Goal: Book appointment/travel/reservation

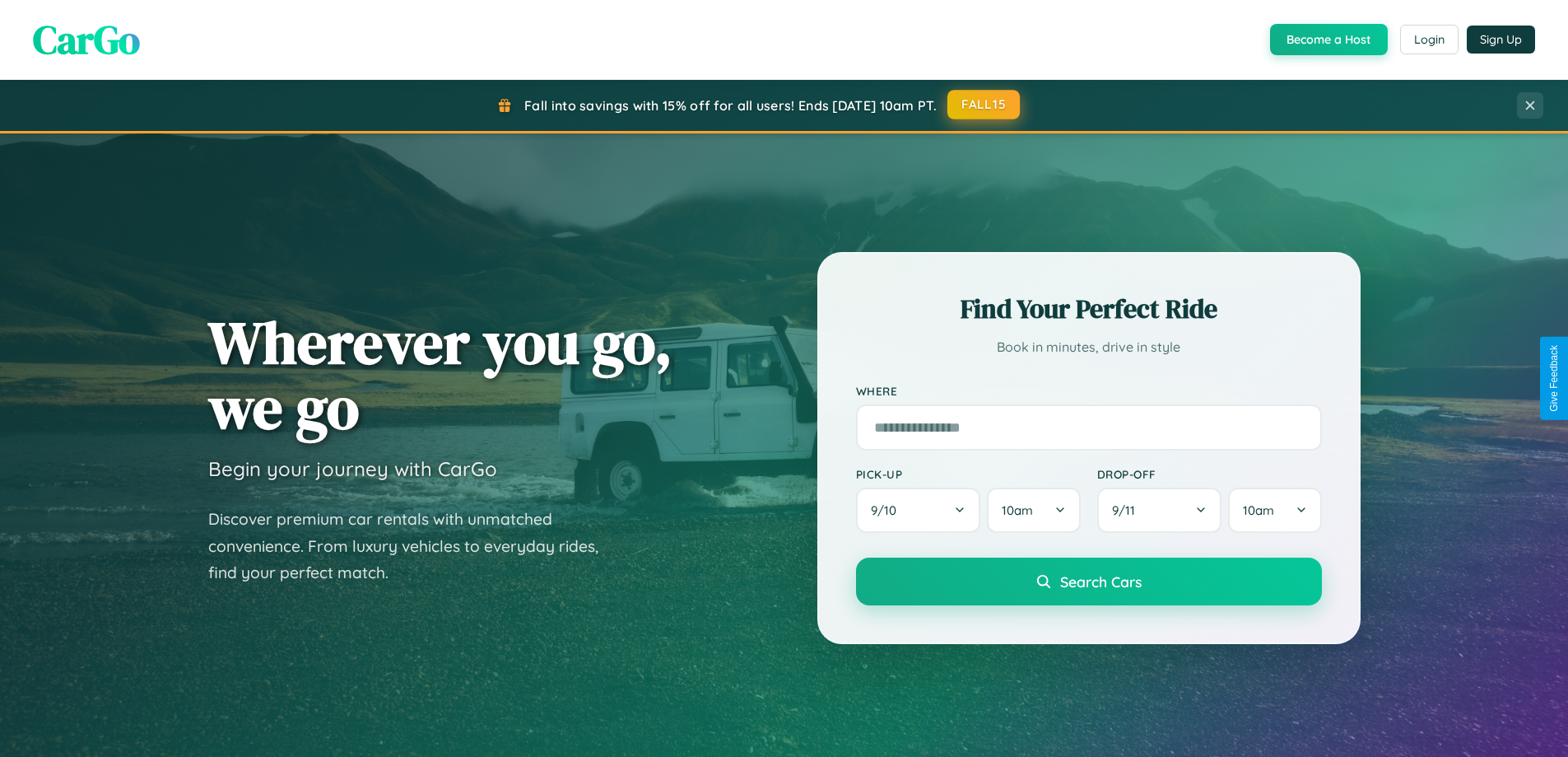
click at [985, 105] on button "FALL15" at bounding box center [984, 104] width 73 height 30
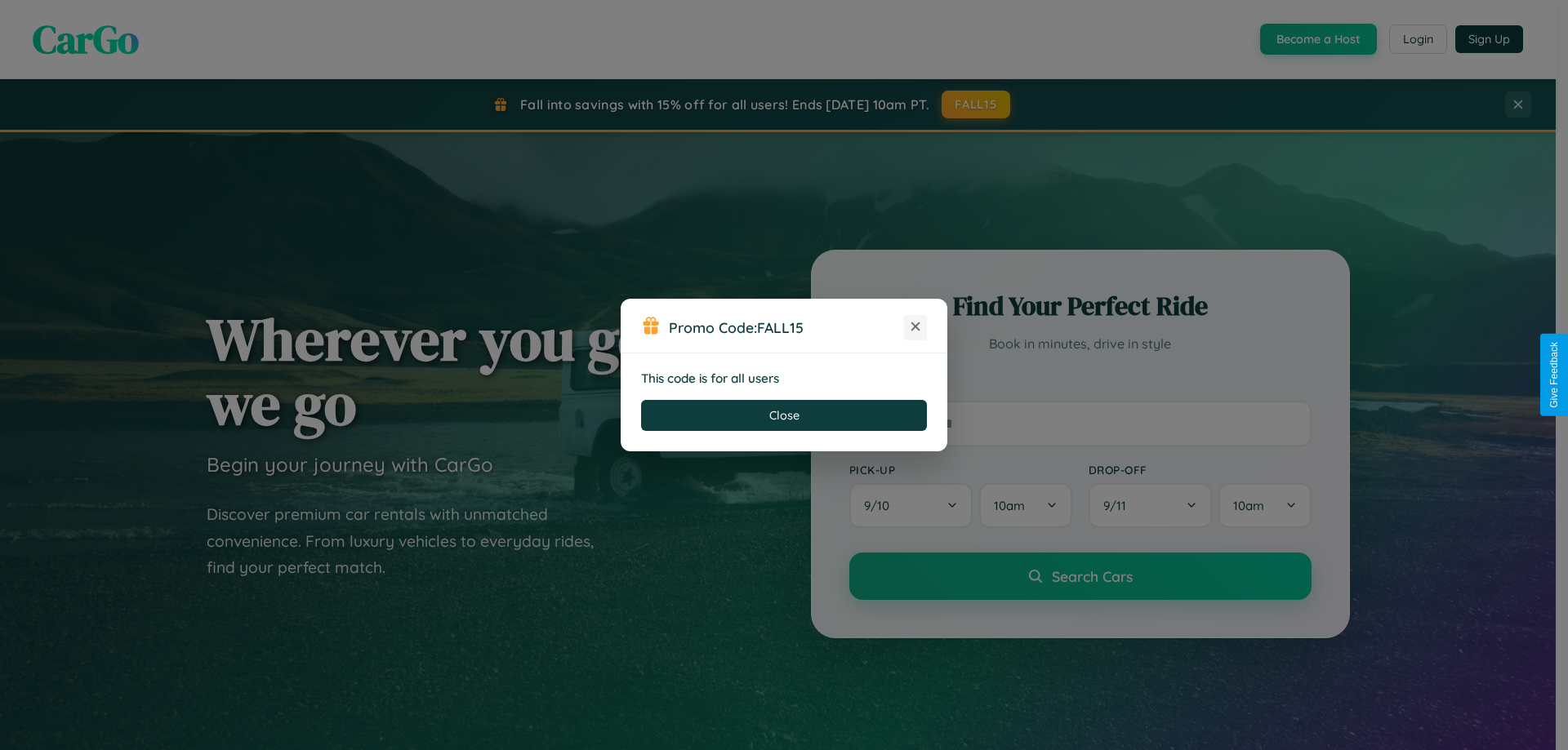
click at [916, 328] on icon at bounding box center [915, 326] width 16 height 16
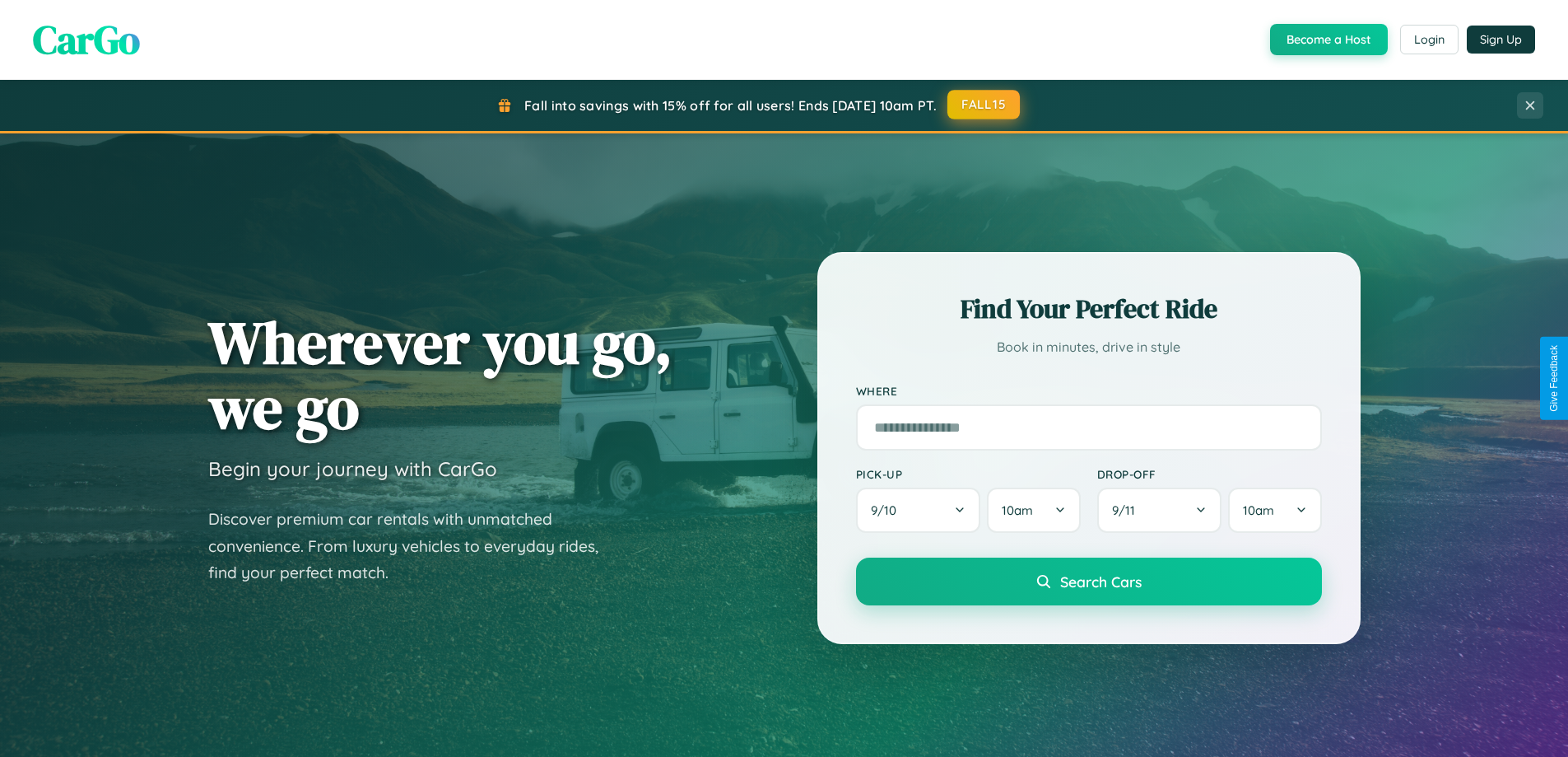
click at [985, 106] on button "FALL15" at bounding box center [984, 104] width 73 height 30
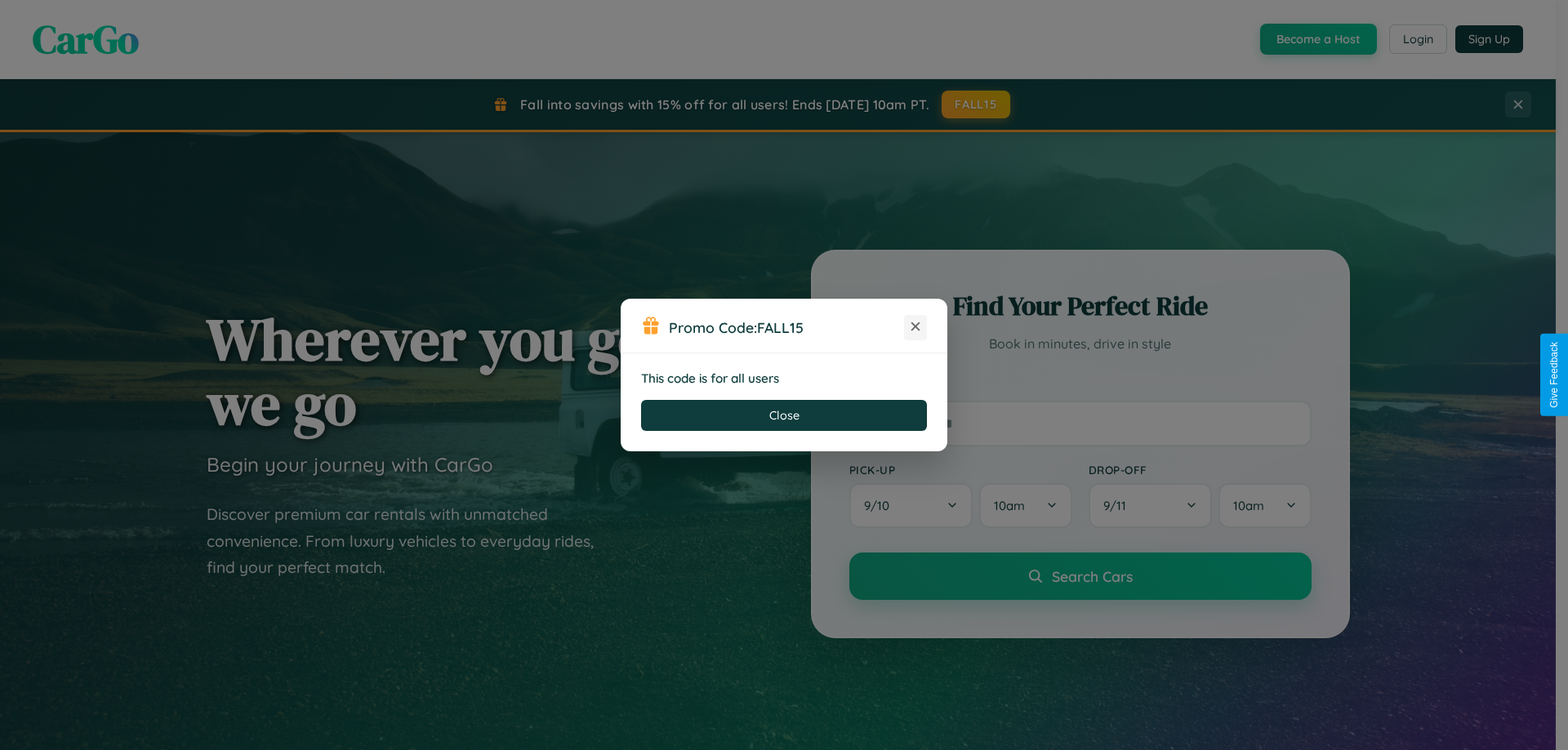
click at [916, 328] on icon at bounding box center [915, 326] width 16 height 16
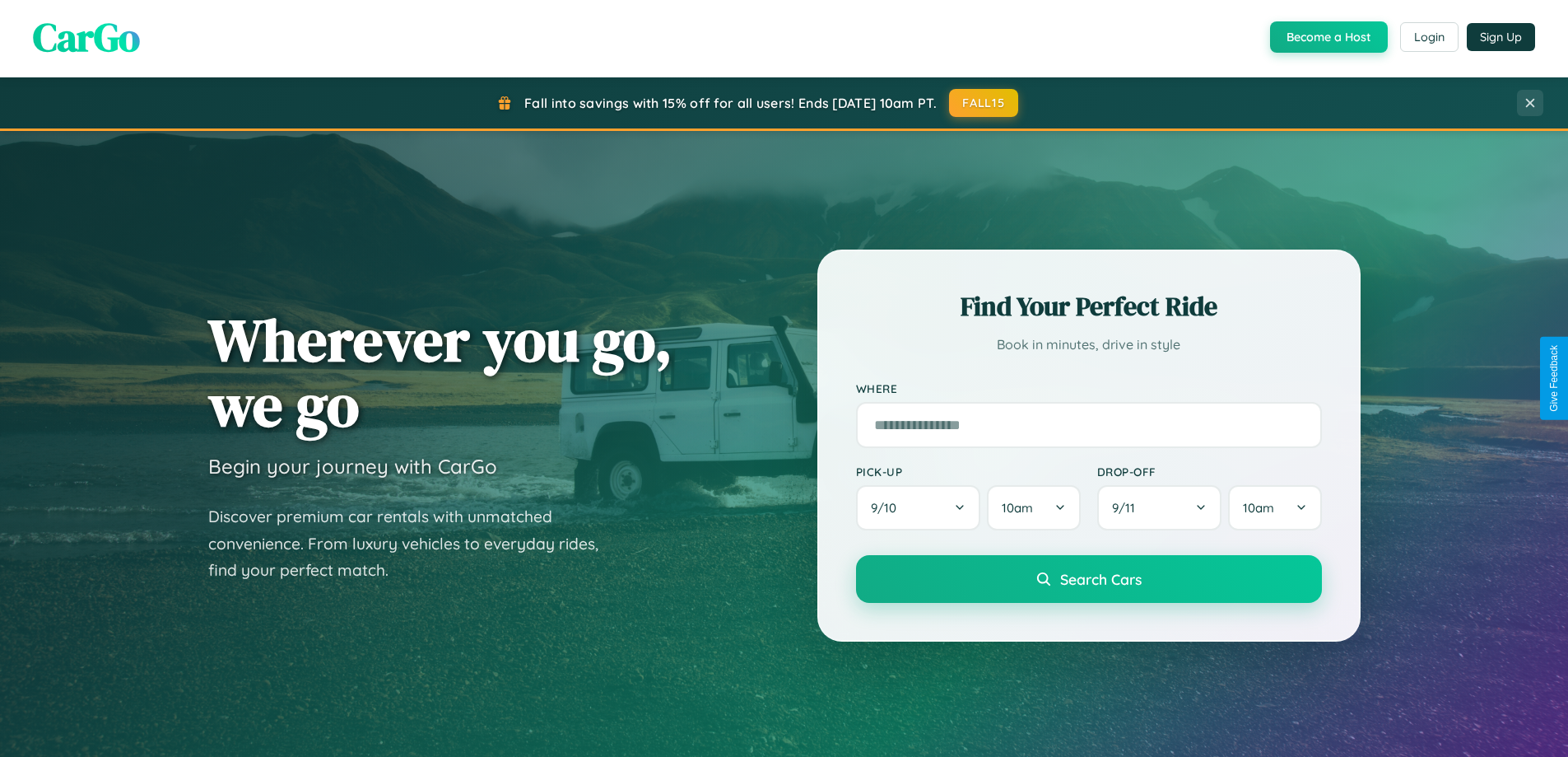
scroll to position [2647, 0]
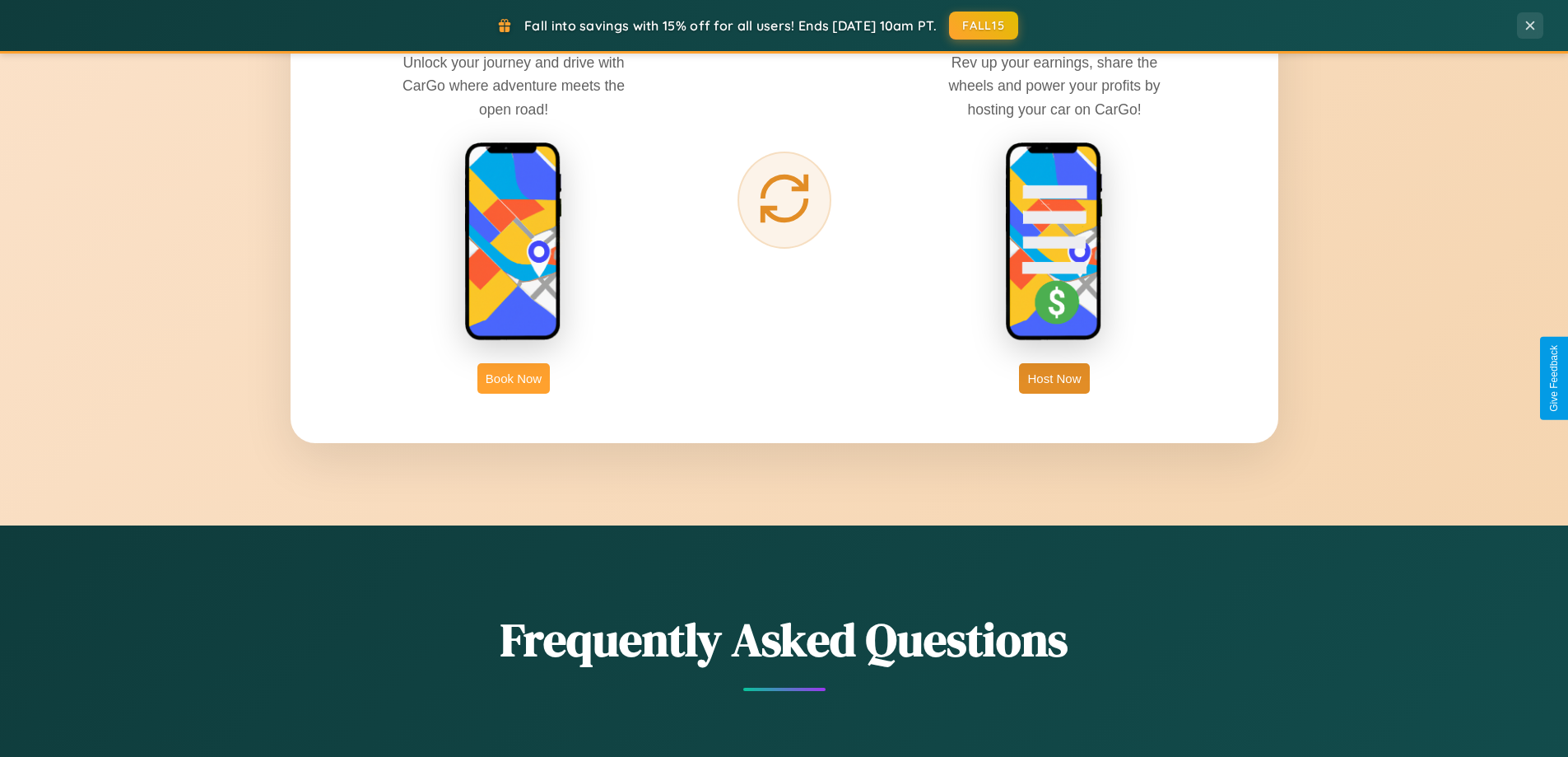
click at [514, 378] on button "Book Now" at bounding box center [514, 378] width 73 height 30
